Goal: Task Accomplishment & Management: Use online tool/utility

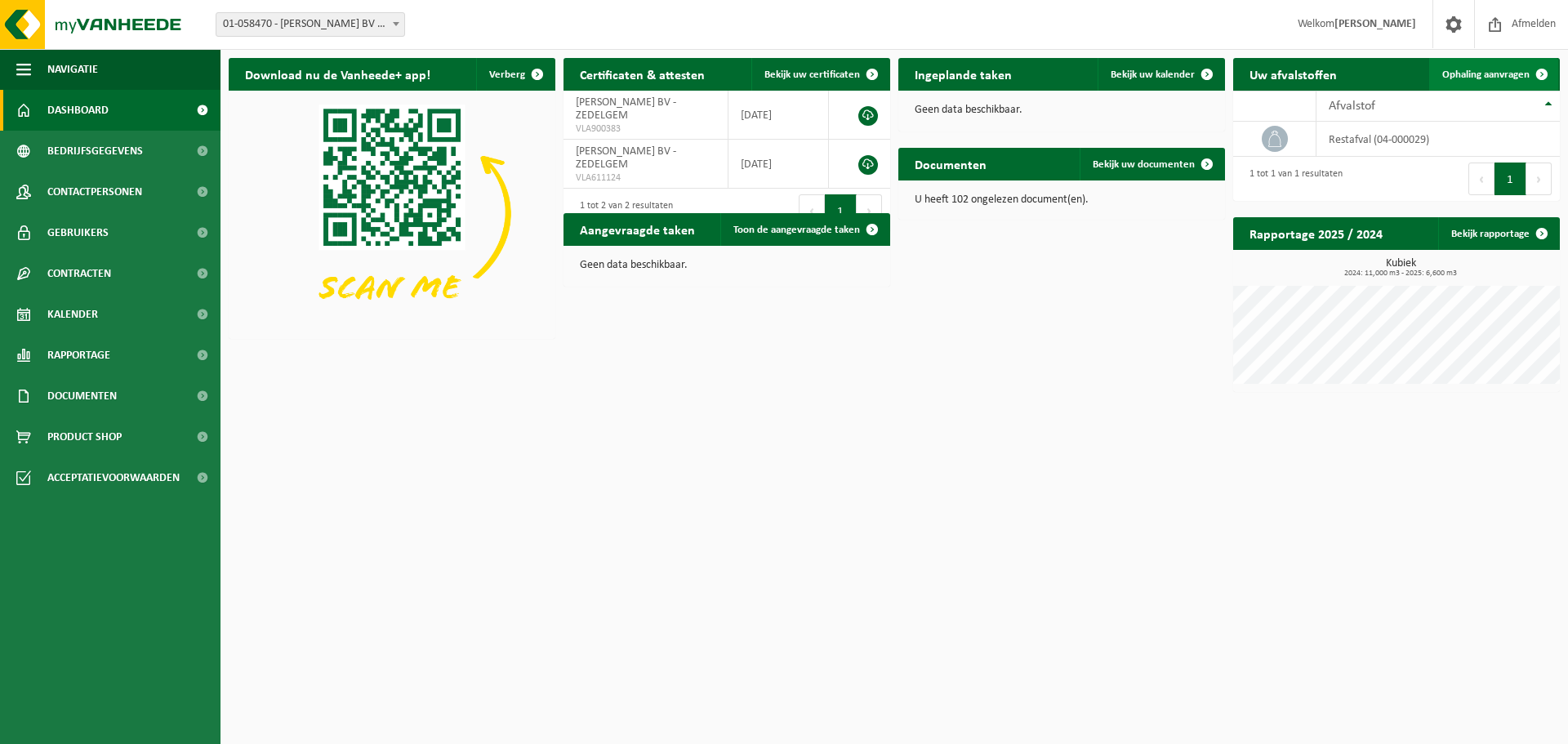
click at [1508, 79] on span "Ophaling aanvragen" at bounding box center [1486, 75] width 88 height 11
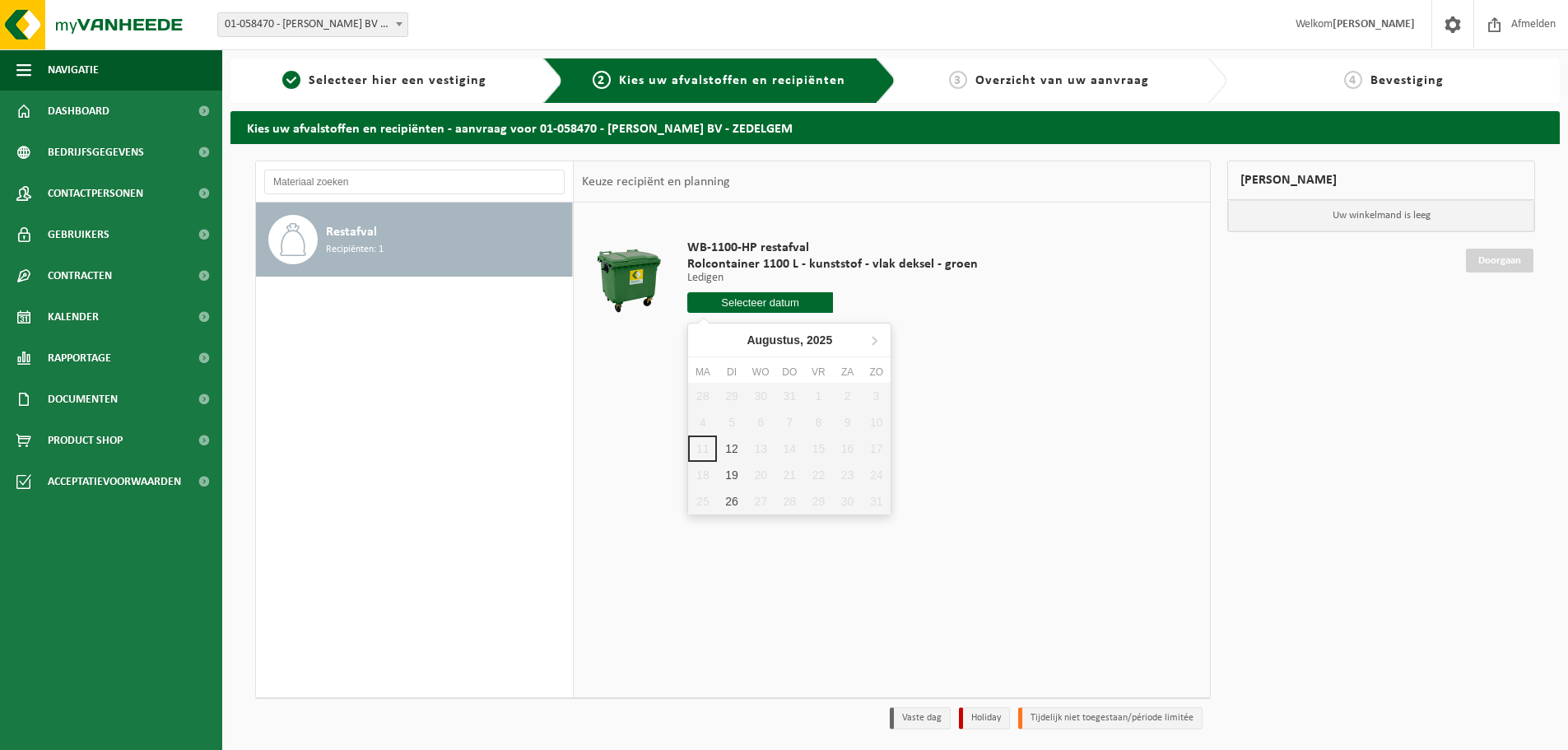
click at [782, 304] on input "text" at bounding box center [760, 302] width 145 height 20
click at [728, 456] on div "12" at bounding box center [731, 448] width 29 height 27
type input "Van 2025-08-12"
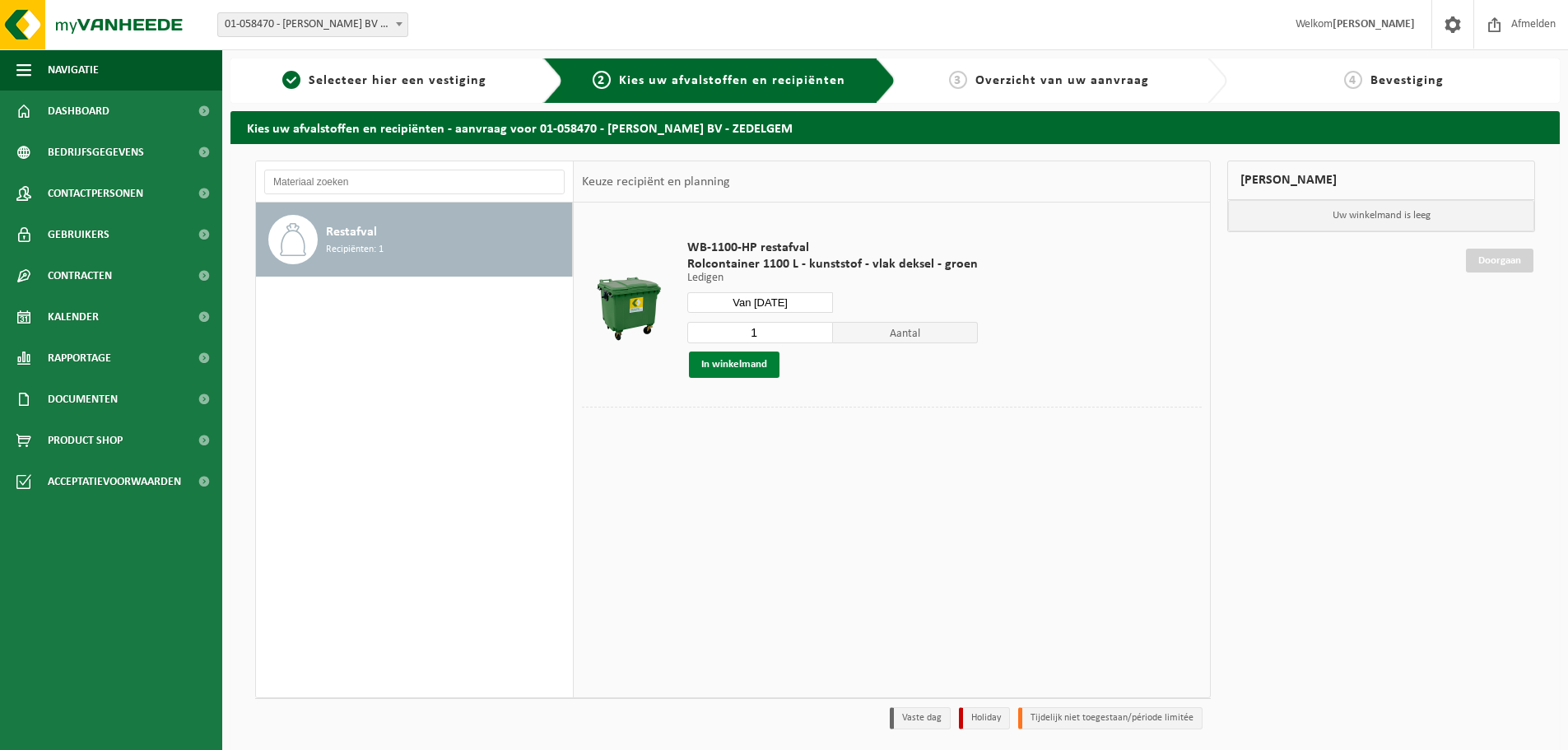
click at [738, 364] on button "In winkelmand" at bounding box center [733, 364] width 90 height 27
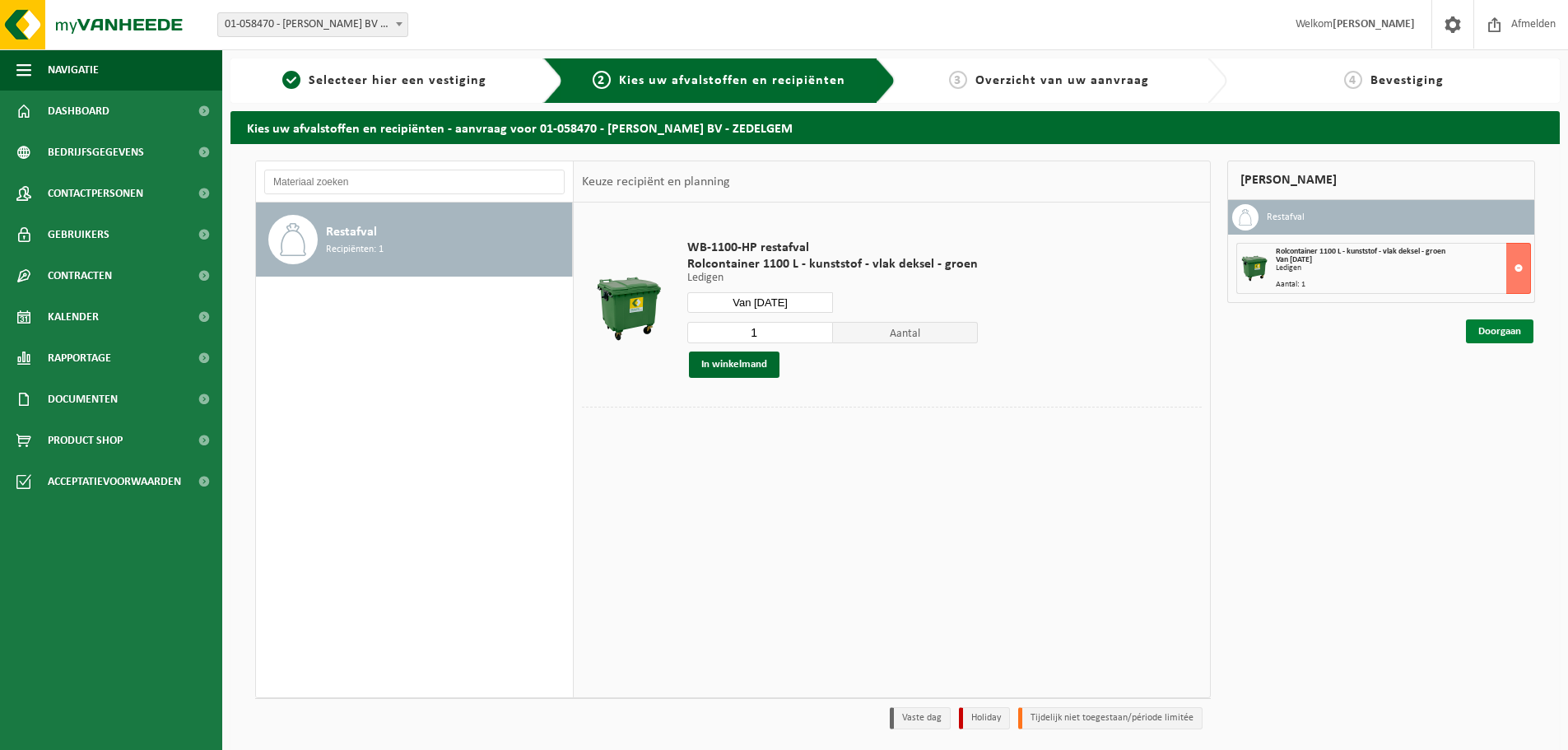
click at [1497, 339] on link "Doorgaan" at bounding box center [1499, 331] width 67 height 24
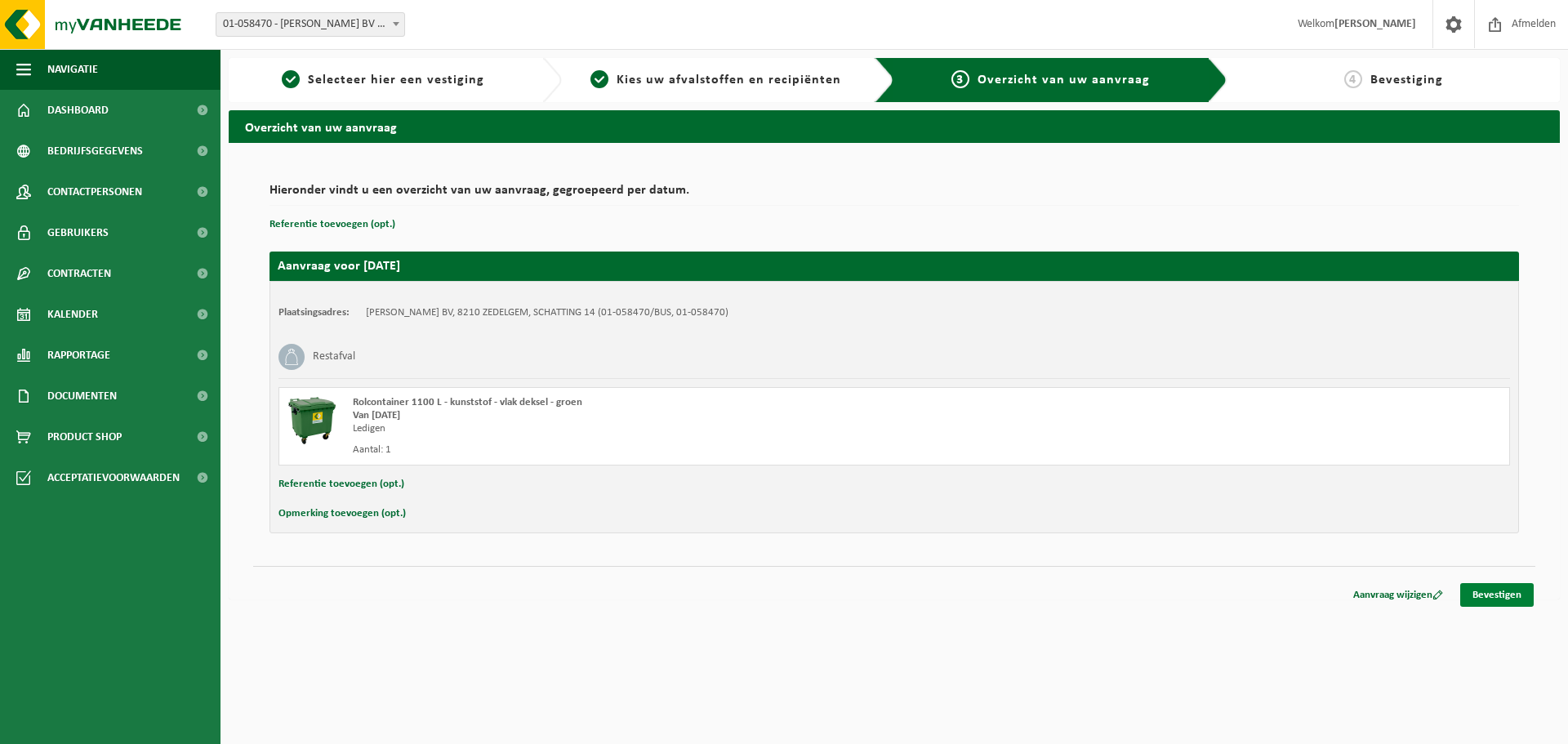
click at [1484, 599] on link "Bevestigen" at bounding box center [1497, 594] width 73 height 24
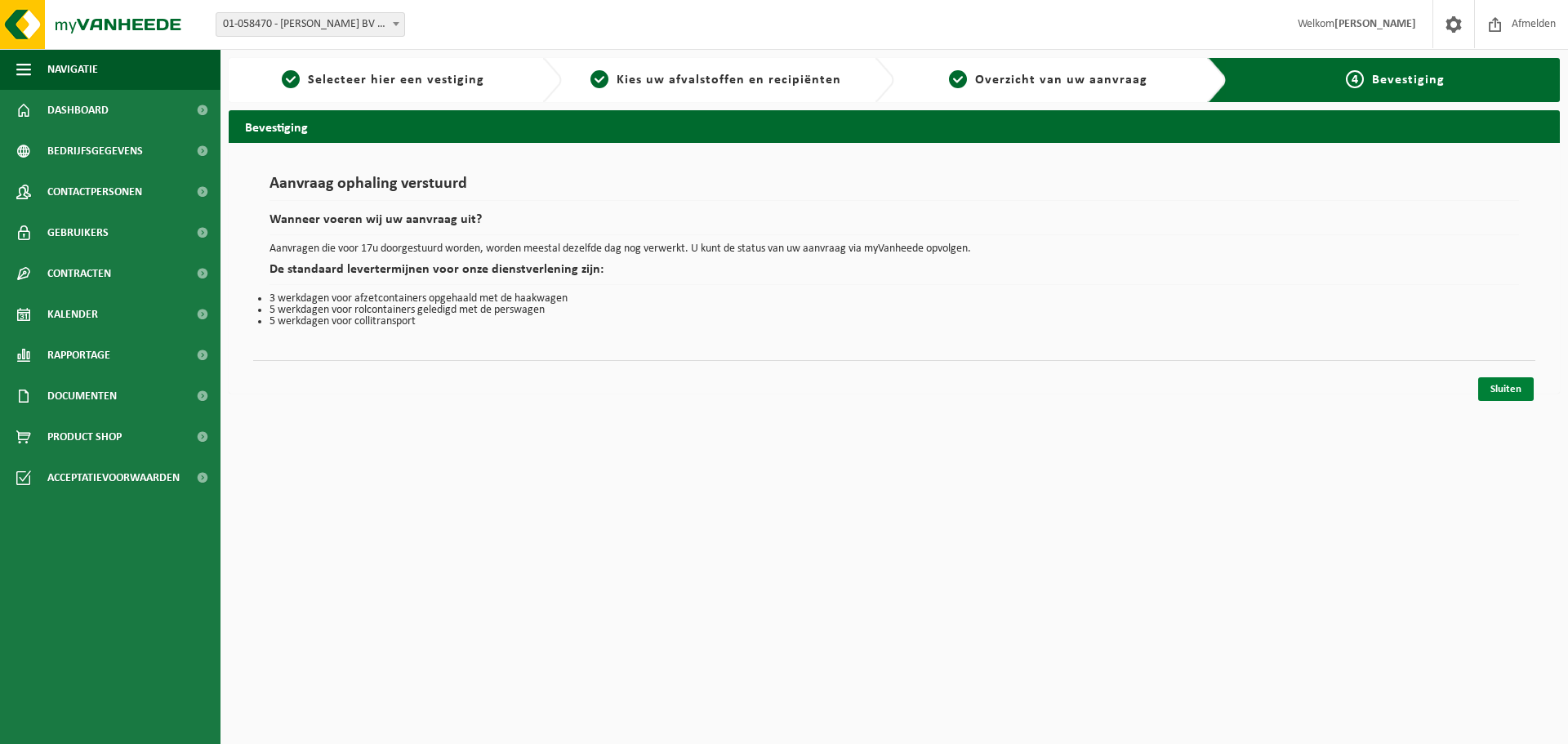
click at [1501, 397] on link "Sluiten" at bounding box center [1506, 389] width 56 height 24
